Goal: Transaction & Acquisition: Subscribe to service/newsletter

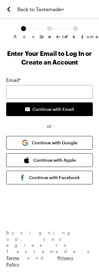
scroll to position [6, 0]
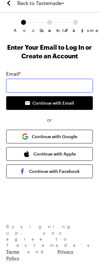
click at [65, 87] on input "email" at bounding box center [49, 92] width 87 height 14
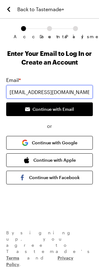
type input "[EMAIL_ADDRESS][DOMAIN_NAME]"
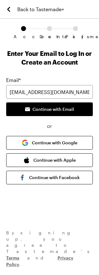
click at [70, 111] on span "Continue with Email" at bounding box center [54, 109] width 42 height 6
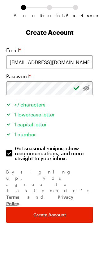
click at [55, 233] on span "Create Account" at bounding box center [50, 236] width 33 height 6
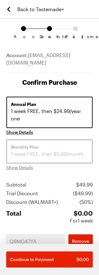
click at [5, 9] on icon "Back to Tastemade+" at bounding box center [8, 9] width 7 height 7
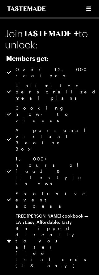
click at [87, 6] on icon "Open menu" at bounding box center [88, 8] width 7 height 7
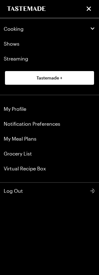
click at [88, 196] on button "Log Out" at bounding box center [49, 191] width 99 height 16
